Goal: Task Accomplishment & Management: Manage account settings

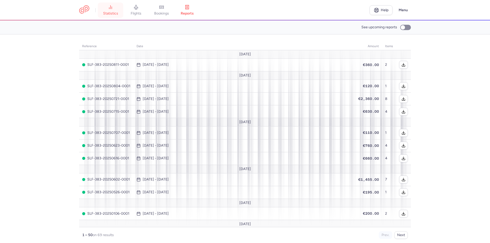
click at [113, 10] on link "statistics" at bounding box center [111, 10] width 26 height 11
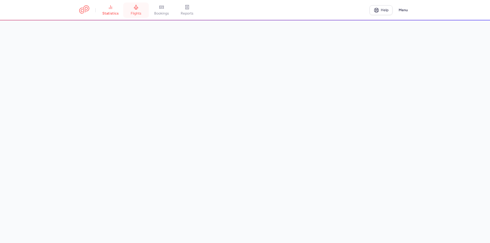
click at [141, 12] on span "flights" at bounding box center [136, 13] width 11 height 5
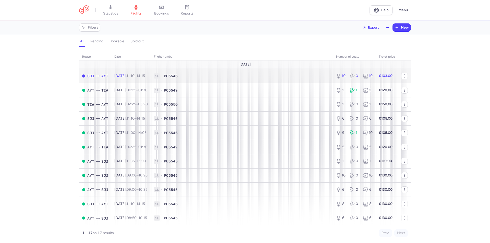
click at [271, 77] on span "1L • PC5546" at bounding box center [242, 75] width 176 height 5
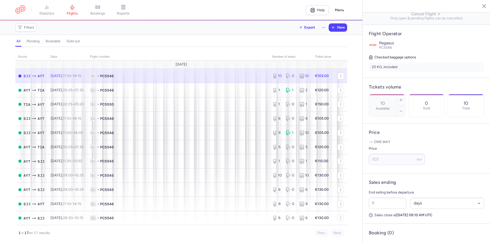
scroll to position [112, 0]
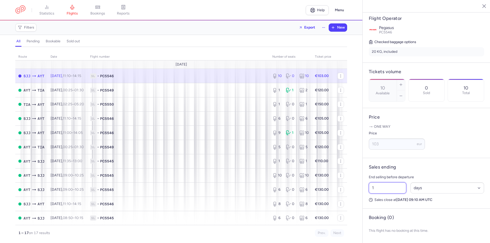
click at [381, 190] on input "1" at bounding box center [387, 187] width 37 height 11
click at [445, 185] on select "Select an option hours days" at bounding box center [447, 187] width 74 height 11
select select "hours"
click at [410, 182] on select "Select an option hours days" at bounding box center [447, 187] width 74 height 11
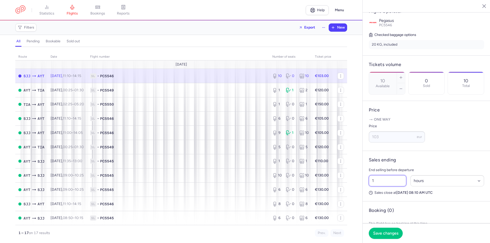
click at [386, 186] on input "1" at bounding box center [387, 180] width 37 height 11
drag, startPoint x: 382, startPoint y: 187, endPoint x: 365, endPoint y: 188, distance: 16.9
click at [365, 188] on article "Sales ending End selling before departure 1 Select an option hours days Sales c…" at bounding box center [426, 176] width 128 height 50
type input "7"
click at [379, 234] on span "Save changes" at bounding box center [385, 233] width 25 height 5
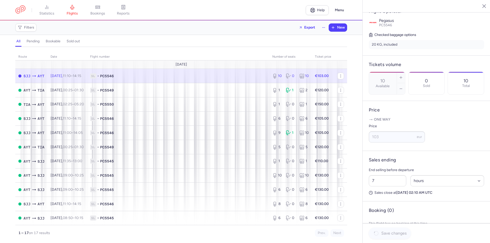
scroll to position [108, 0]
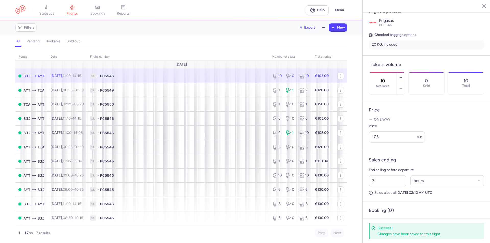
click at [246, 6] on nav "statistics flights bookings reports" at bounding box center [160, 10] width 290 height 11
click at [482, 9] on button "button" at bounding box center [480, 6] width 8 height 8
